Goal: Information Seeking & Learning: Learn about a topic

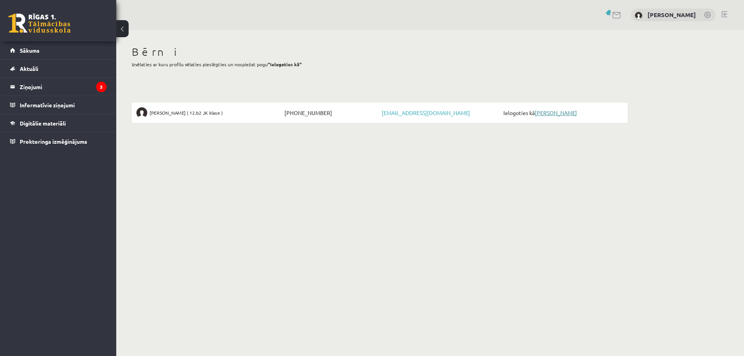
click at [555, 113] on link "[PERSON_NAME]" at bounding box center [556, 112] width 42 height 7
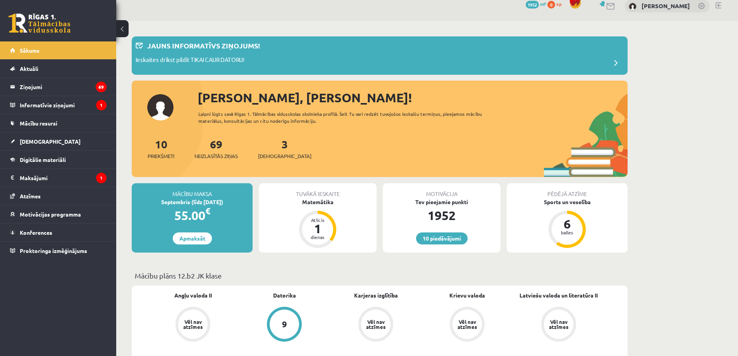
scroll to position [78, 0]
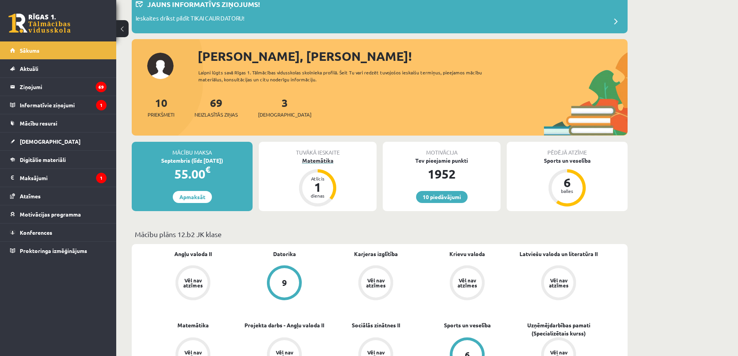
click at [320, 190] on div "1" at bounding box center [317, 187] width 23 height 12
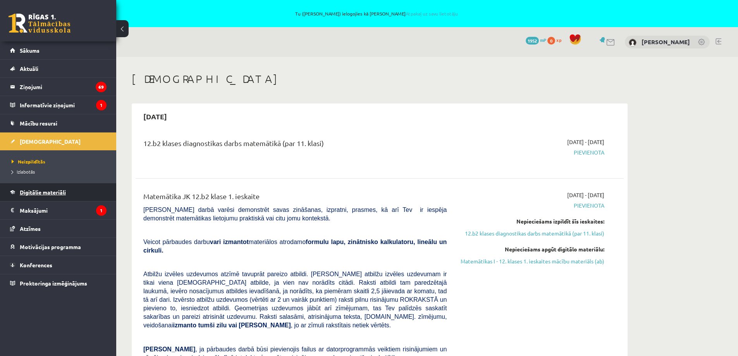
click at [61, 192] on span "Digitālie materiāli" at bounding box center [43, 192] width 46 height 7
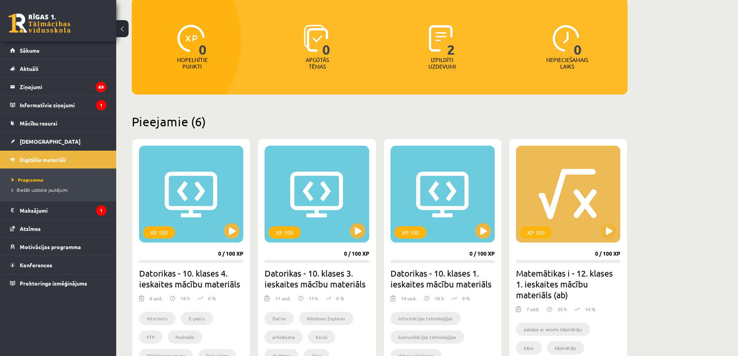
scroll to position [194, 0]
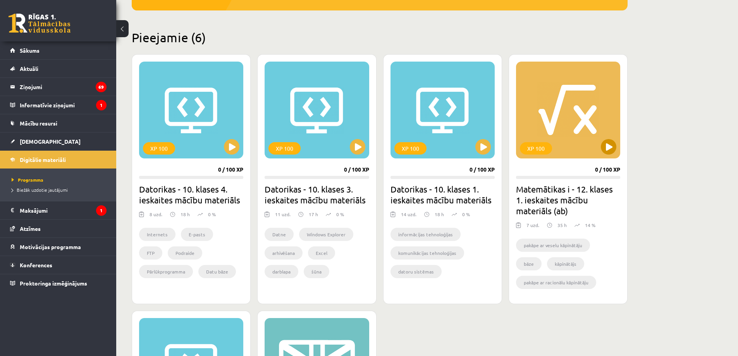
click at [561, 116] on div "XP 100" at bounding box center [568, 110] width 104 height 97
click at [569, 126] on div "XP 100" at bounding box center [568, 110] width 104 height 97
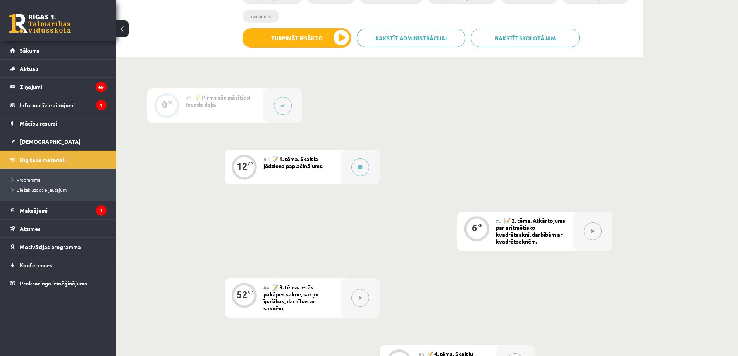
scroll to position [233, 0]
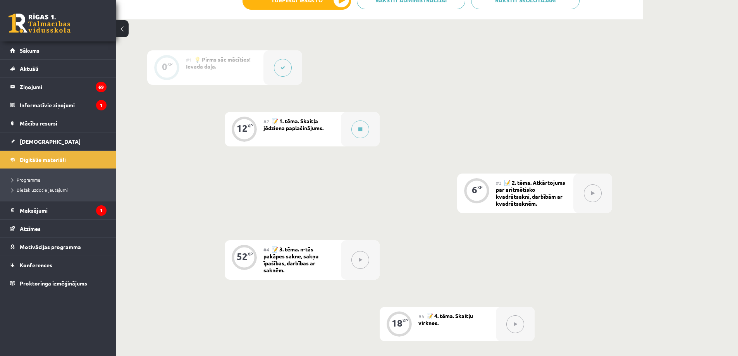
click at [497, 188] on span "📝 2. tēma. Atkārtojums par aritmētisko kvadrātsakni, darbībām ar kvadrātsaknēm." at bounding box center [530, 193] width 69 height 28
click at [474, 193] on div "6" at bounding box center [474, 189] width 5 height 7
click at [509, 197] on span "📝 2. tēma. Atkārtojums par aritmētisko kvadrātsakni, darbībām ar kvadrātsaknēm." at bounding box center [530, 193] width 69 height 28
